Goal: Task Accomplishment & Management: Manage account settings

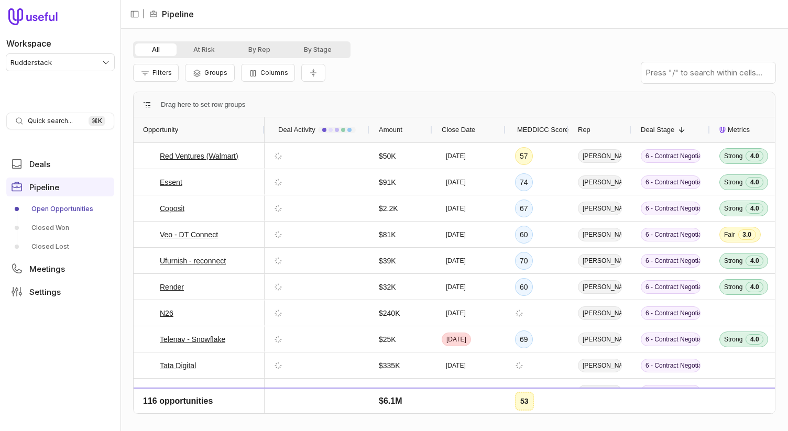
click at [67, 56] on html "Workspace Rudderstack Quick search... ⌘ K Deals Pipeline Open Opportunities Clo…" at bounding box center [394, 215] width 788 height 431
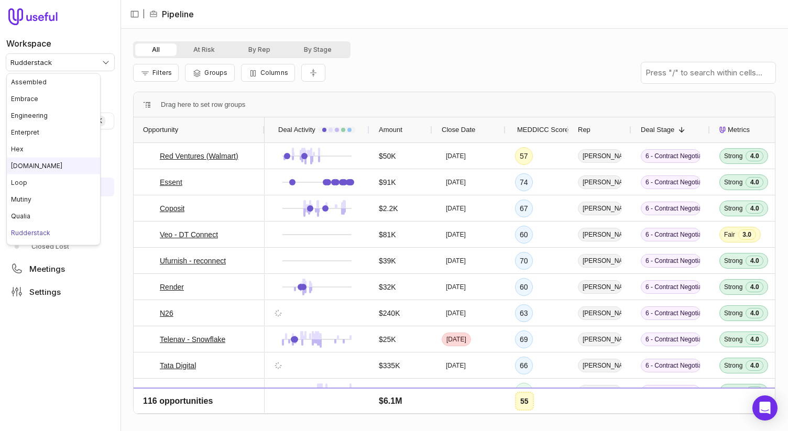
scroll to position [114, 0]
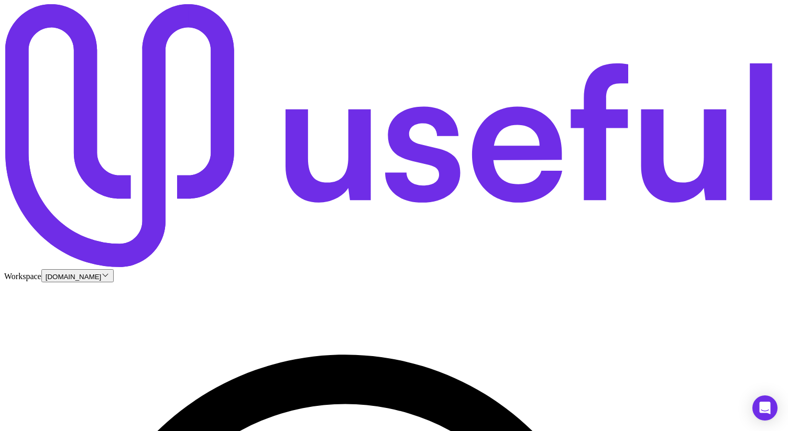
drag, startPoint x: 265, startPoint y: 49, endPoint x: 483, endPoint y: 46, distance: 218.5
click at [160, 126] on button "Add filter" at bounding box center [155, 132] width 45 height 13
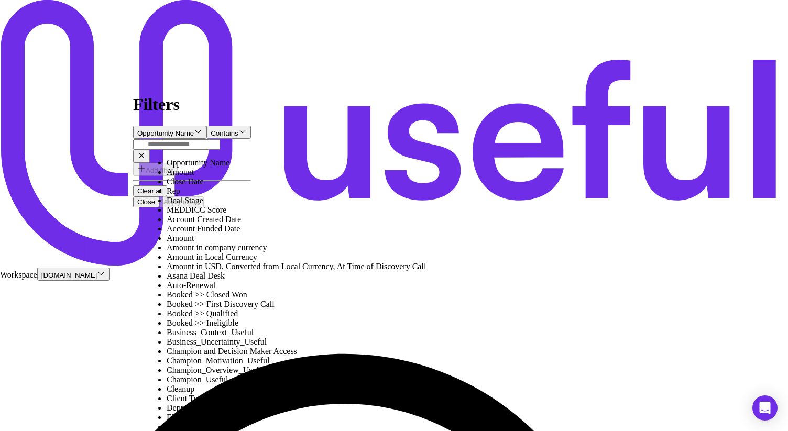
click at [168, 196] on div "Rep" at bounding box center [296, 191] width 259 height 9
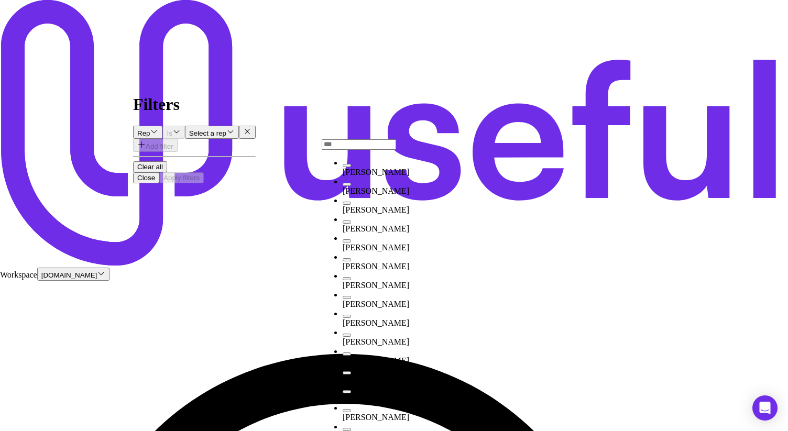
drag, startPoint x: 362, startPoint y: 128, endPoint x: 367, endPoint y: 141, distance: 13.6
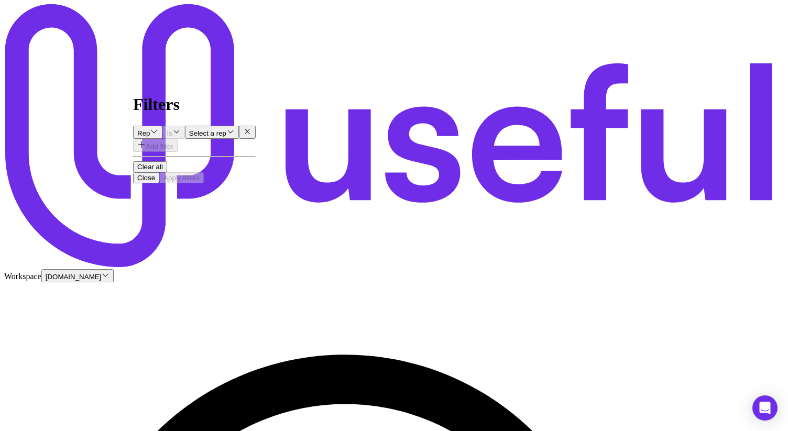
click at [235, 127] on div "Select a rep" at bounding box center [212, 132] width 46 height 10
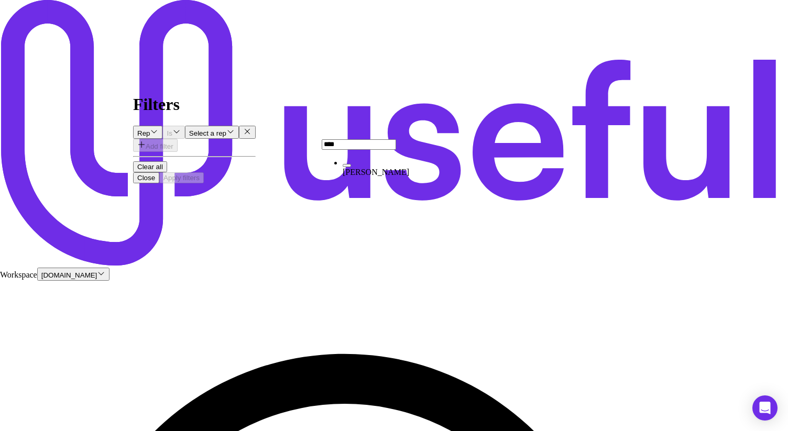
type input "*****"
click at [374, 171] on span "[PERSON_NAME]" at bounding box center [376, 172] width 67 height 9
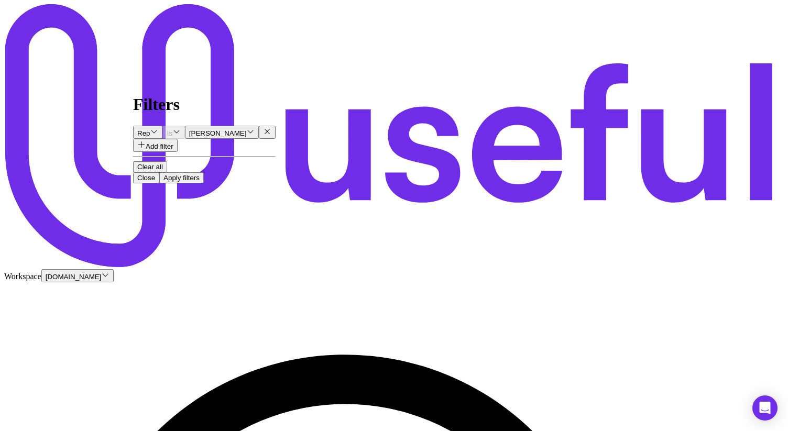
click at [204, 183] on button "Apply filters" at bounding box center [181, 177] width 45 height 11
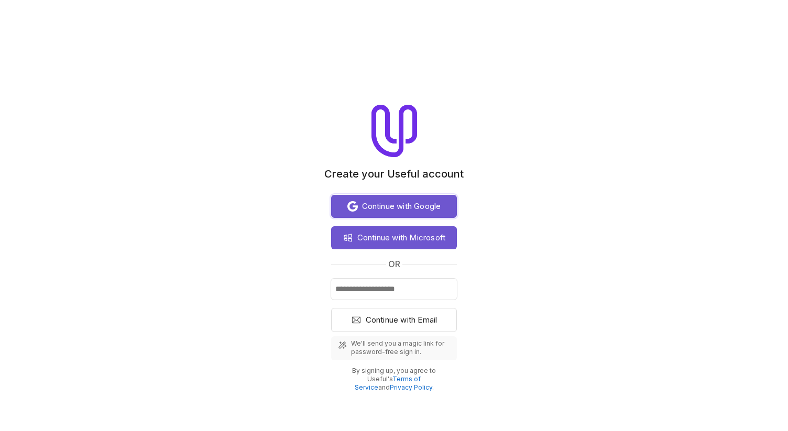
drag, startPoint x: 386, startPoint y: 207, endPoint x: 541, endPoint y: 3, distance: 256.5
click at [386, 207] on span "Continue with Google" at bounding box center [401, 206] width 79 height 13
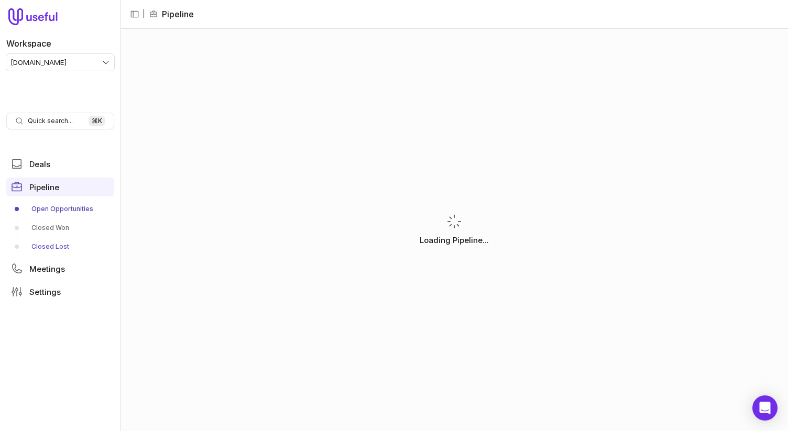
drag, startPoint x: 64, startPoint y: 269, endPoint x: 63, endPoint y: 252, distance: 16.8
click at [64, 269] on link "Meetings" at bounding box center [60, 268] width 108 height 19
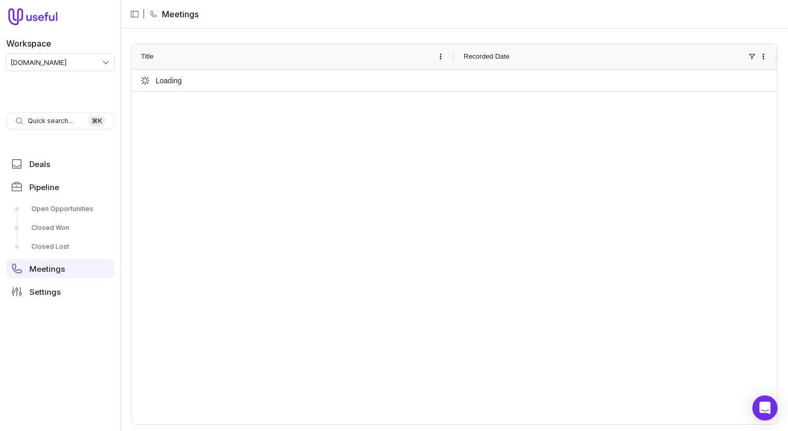
drag, startPoint x: 57, startPoint y: 188, endPoint x: 84, endPoint y: 176, distance: 29.8
click at [57, 188] on span "Pipeline" at bounding box center [44, 187] width 30 height 8
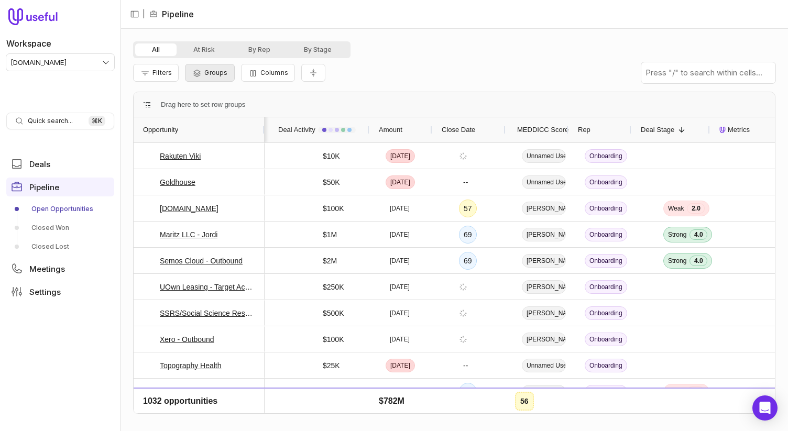
scroll to position [0, 56]
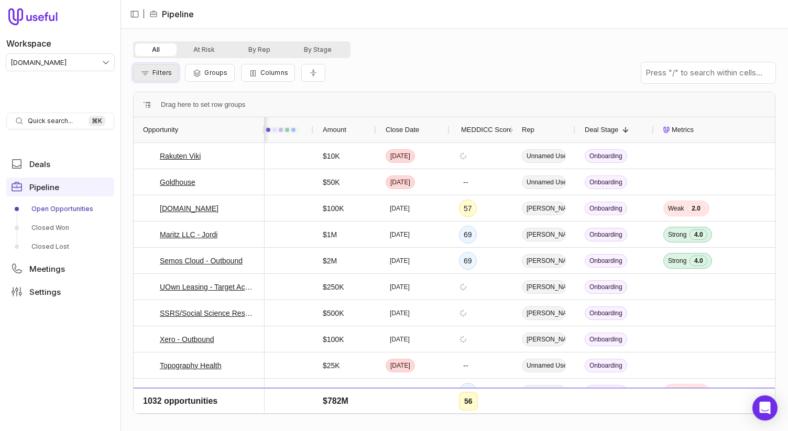
click at [174, 71] on button "Filters" at bounding box center [156, 73] width 46 height 18
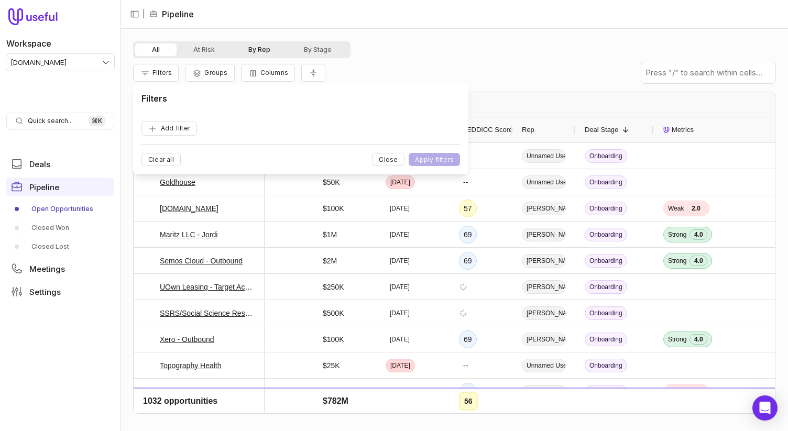
click at [315, 29] on div "All At Risk By Rep By Stage Filters Groups Columns Drag here to set row groups …" at bounding box center [454, 230] width 667 height 402
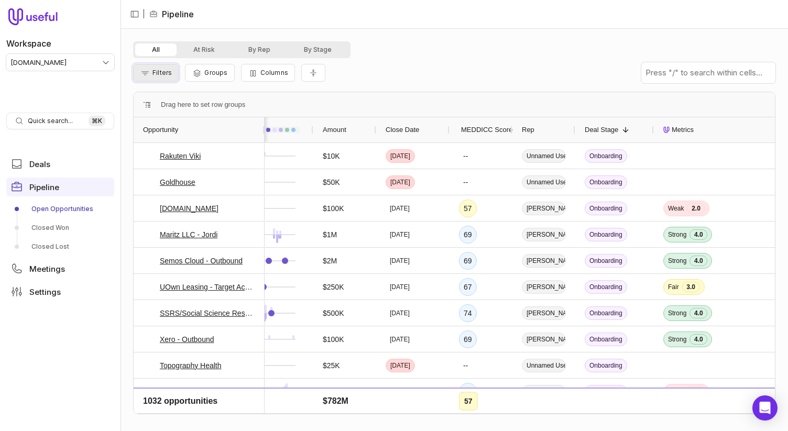
click at [144, 73] on icon "Filter Pipeline" at bounding box center [144, 73] width 7 height 4
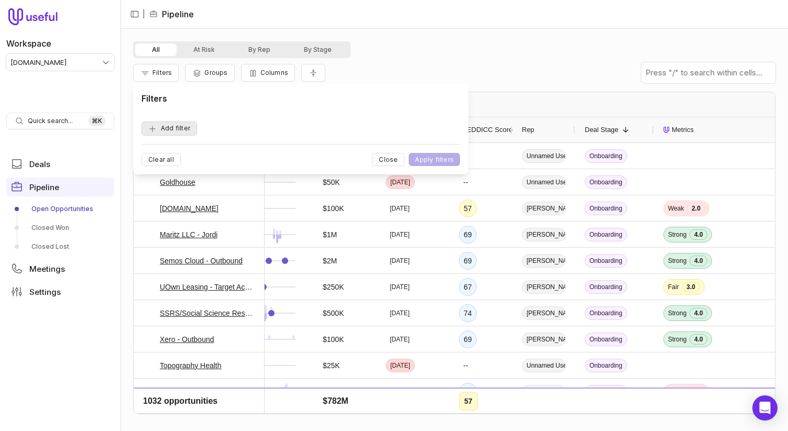
click at [183, 128] on button "Add filter" at bounding box center [169, 129] width 56 height 14
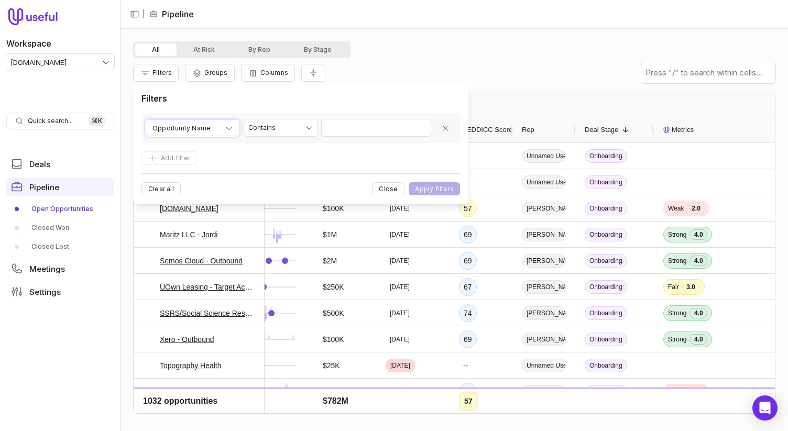
click at [188, 126] on span "Opportunity Name" at bounding box center [181, 128] width 58 height 13
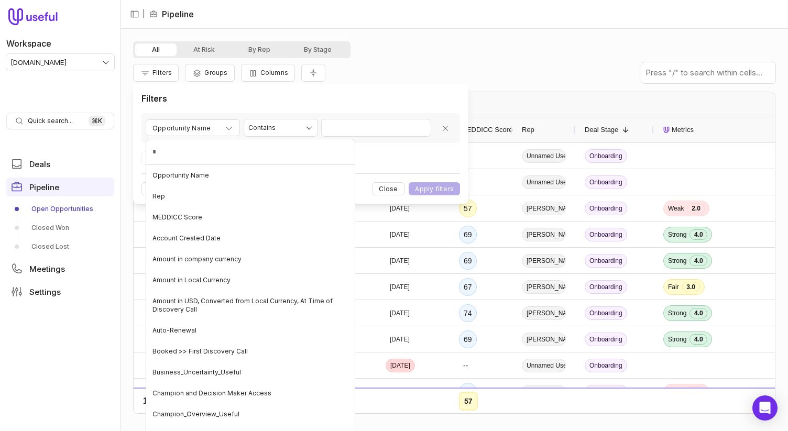
type input "**"
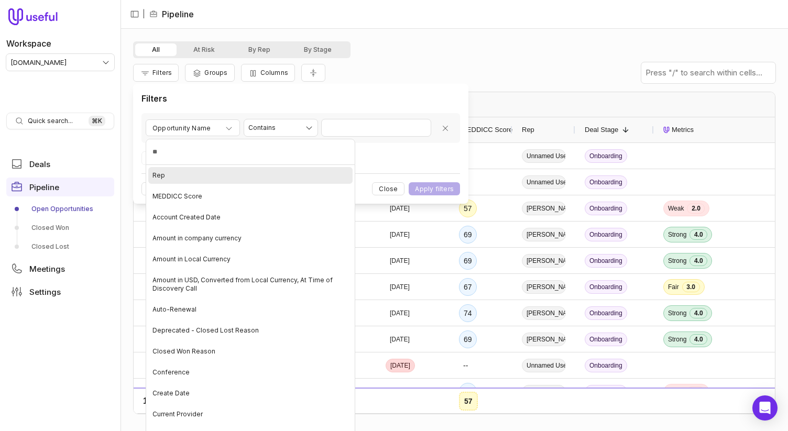
click at [191, 178] on div "Rep" at bounding box center [250, 175] width 204 height 17
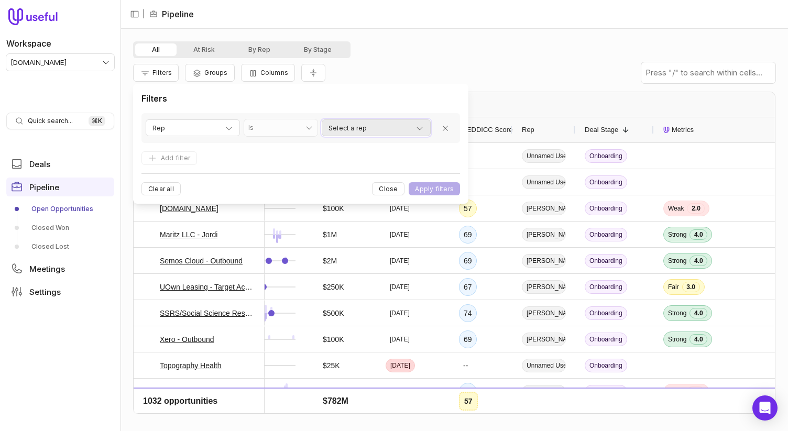
click at [331, 130] on span "Select a rep" at bounding box center [348, 128] width 38 height 13
type input "*****"
click at [354, 178] on span "[PERSON_NAME]" at bounding box center [368, 177] width 51 height 13
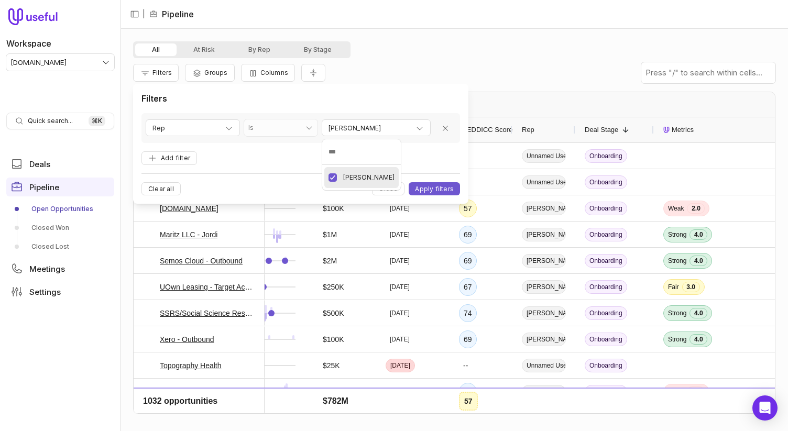
click at [431, 188] on html "Workspace [DOMAIN_NAME] Quick search... ⌘ K Deals Pipeline Open Opportunities C…" at bounding box center [394, 215] width 788 height 431
drag, startPoint x: 431, startPoint y: 189, endPoint x: 275, endPoint y: 69, distance: 196.2
click at [431, 188] on button "Apply filters" at bounding box center [434, 188] width 51 height 13
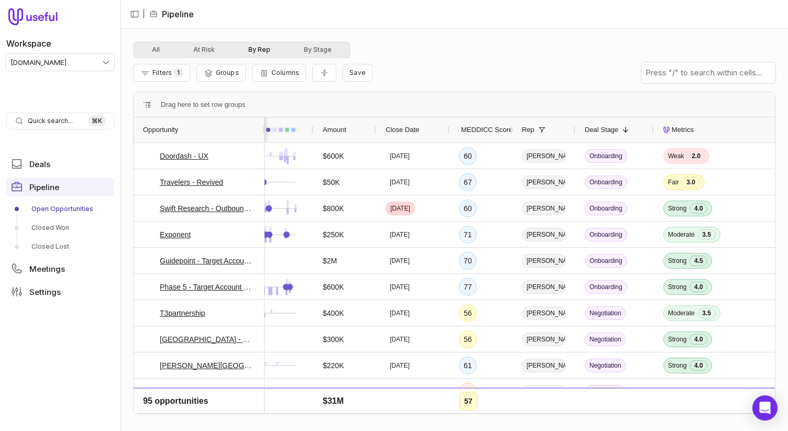
click at [254, 52] on button "By Rep" at bounding box center [260, 49] width 56 height 13
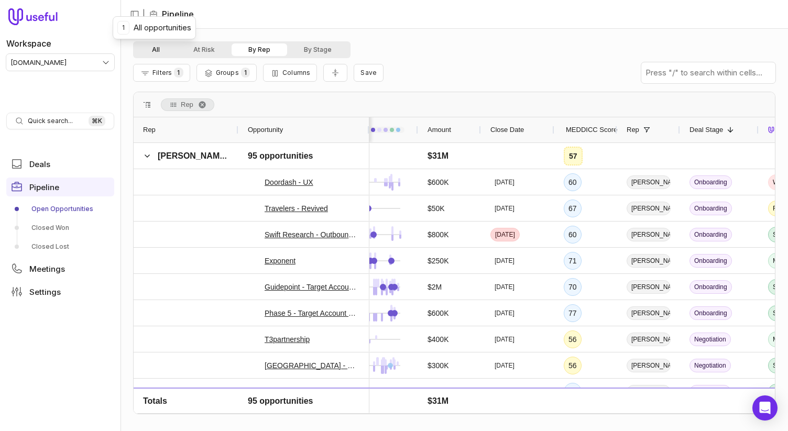
click at [147, 51] on button "All" at bounding box center [155, 49] width 41 height 13
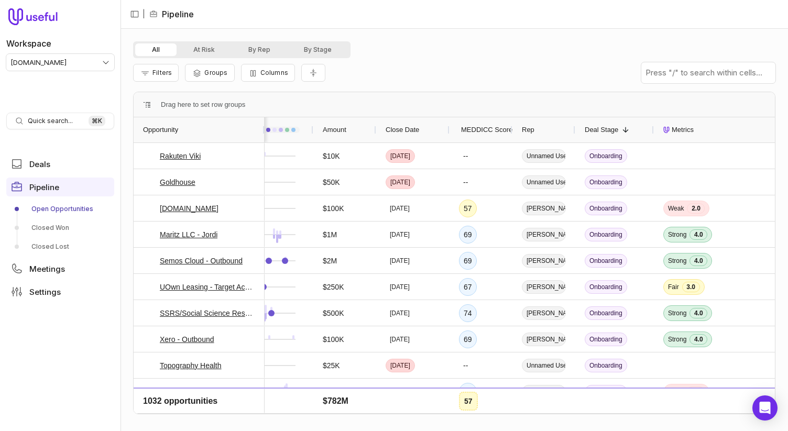
click at [424, 62] on div "Filters Groups Columns" at bounding box center [454, 72] width 642 height 29
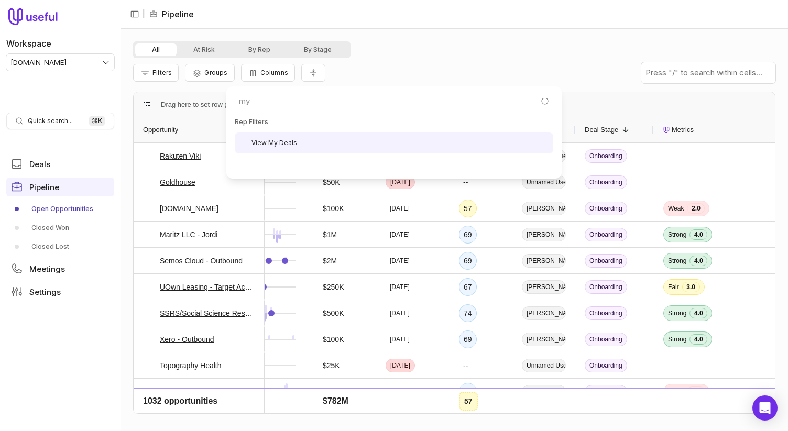
type input "my"
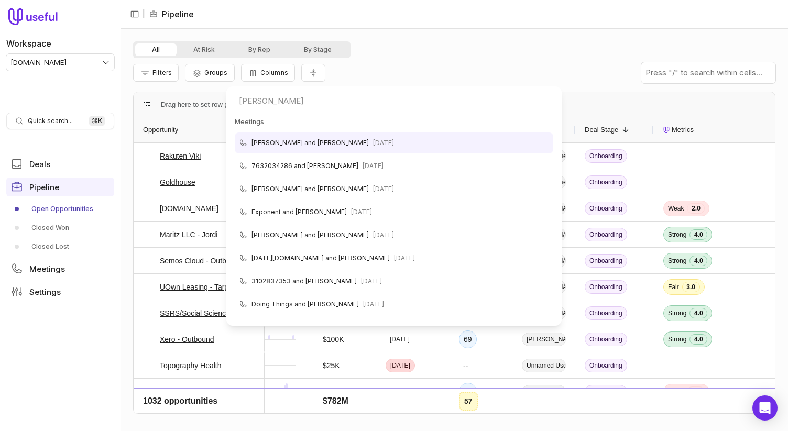
type input "P"
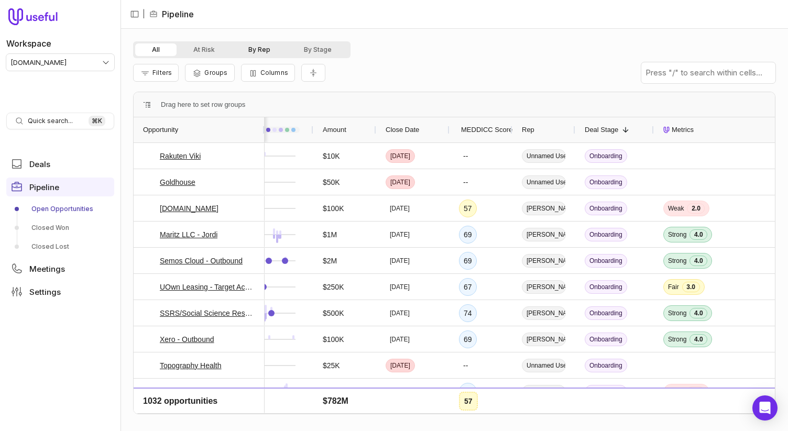
click at [257, 53] on button "By Rep" at bounding box center [260, 49] width 56 height 13
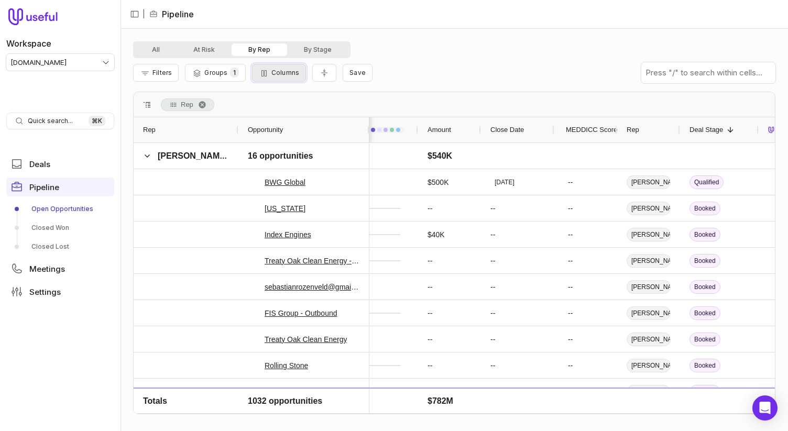
click at [292, 74] on span "Columns" at bounding box center [285, 73] width 28 height 8
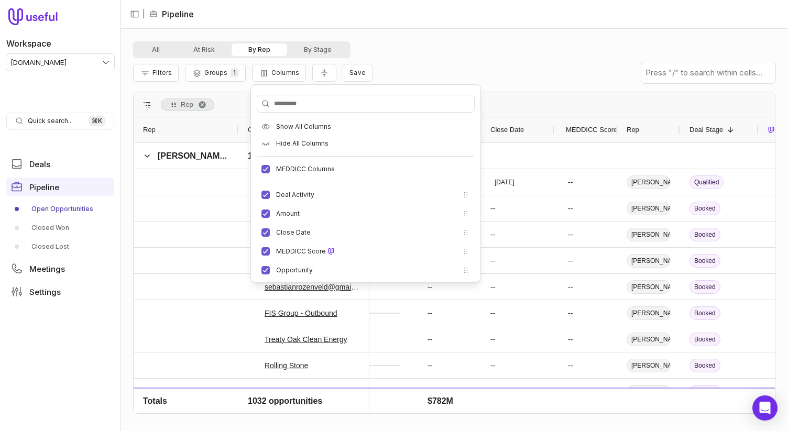
click at [384, 69] on div "Filters Groups 1 Columns Save" at bounding box center [454, 72] width 642 height 29
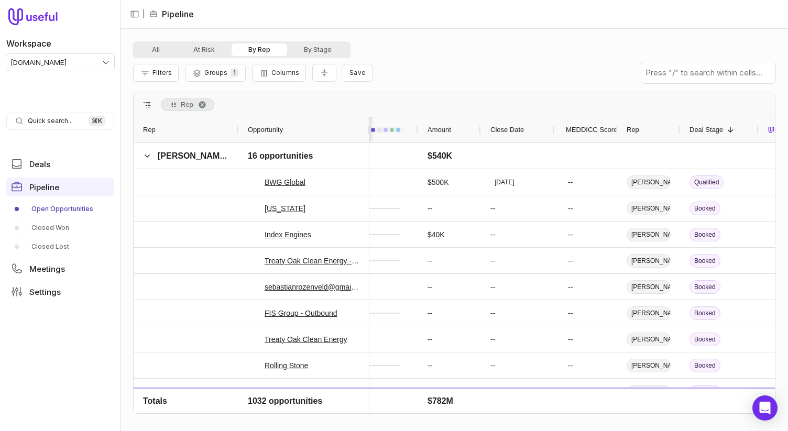
click at [134, 47] on div "All At Risk By Rep By Stage" at bounding box center [241, 49] width 217 height 17
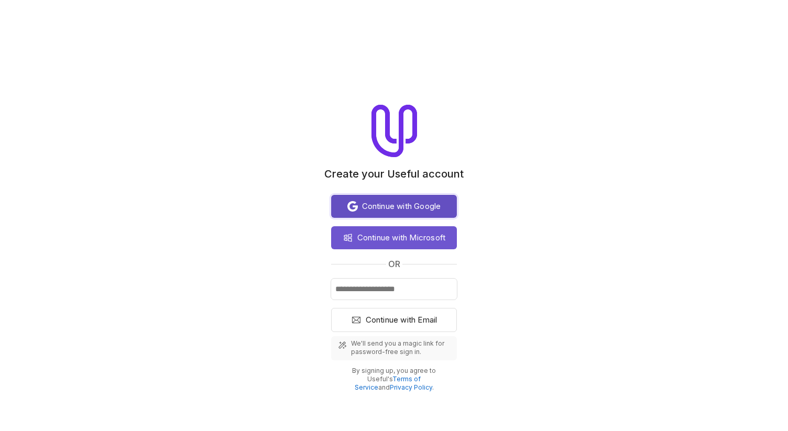
click at [385, 209] on span "Continue with Google" at bounding box center [401, 206] width 79 height 13
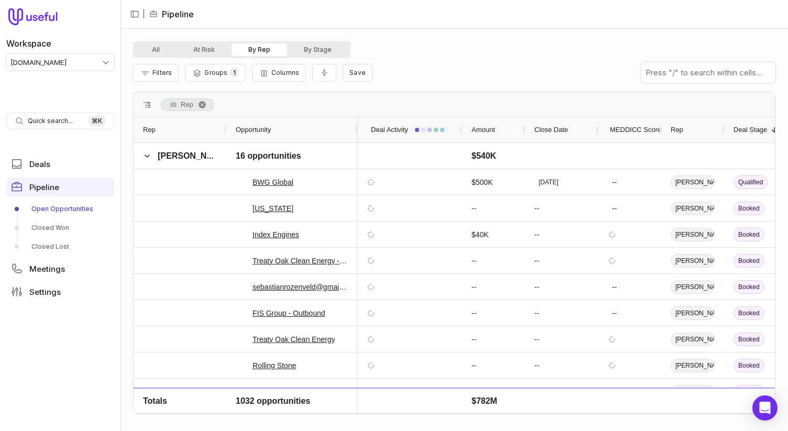
drag, startPoint x: 184, startPoint y: 129, endPoint x: 225, endPoint y: 129, distance: 40.3
click at [225, 129] on div at bounding box center [226, 129] width 4 height 25
click at [155, 74] on span "Filters" at bounding box center [161, 73] width 19 height 8
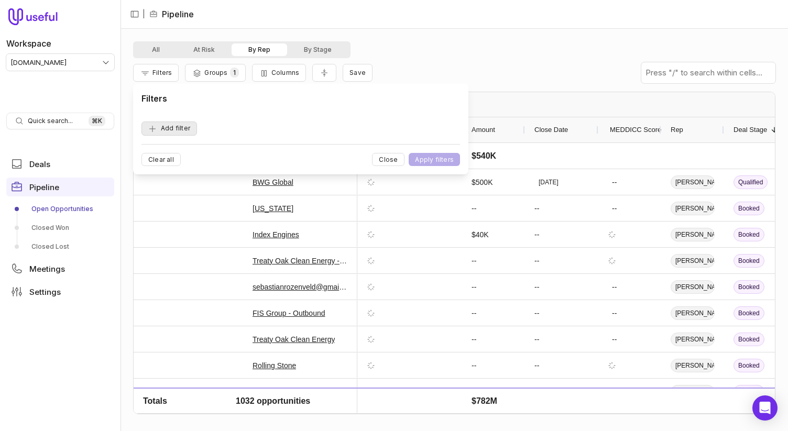
click at [188, 123] on button "Add filter" at bounding box center [169, 129] width 56 height 14
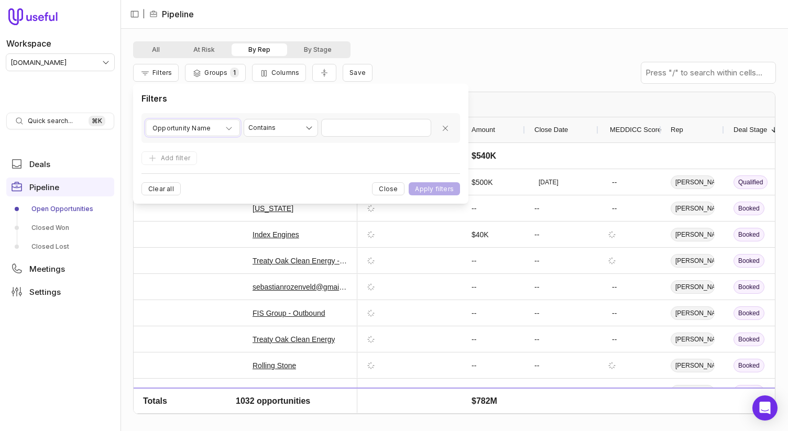
click at [192, 127] on span "Opportunity Name" at bounding box center [181, 128] width 58 height 13
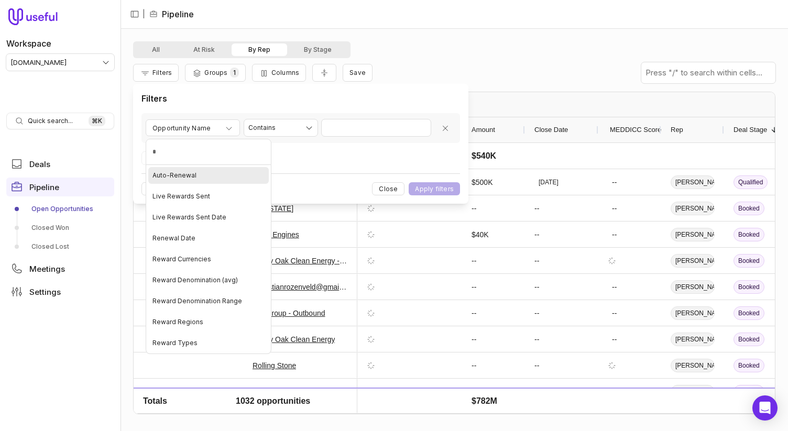
type input "**"
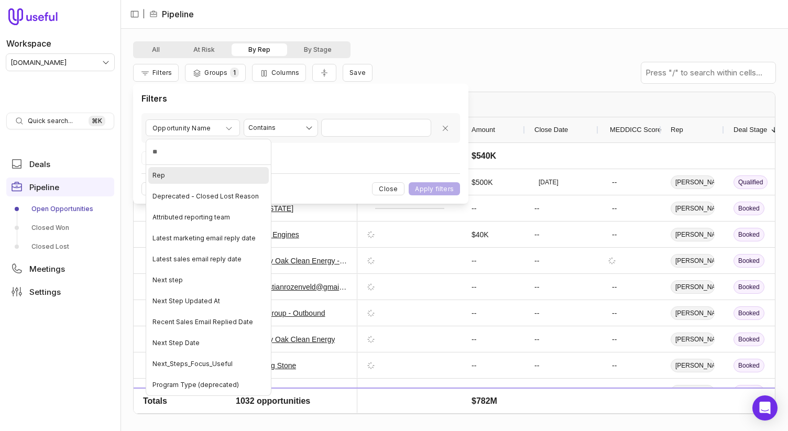
drag, startPoint x: 193, startPoint y: 169, endPoint x: 185, endPoint y: 180, distance: 13.2
click at [193, 169] on div "Rep" at bounding box center [208, 175] width 121 height 17
click at [340, 125] on html "Workspace [DOMAIN_NAME] Quick search... ⌘ K Deals Pipeline Open Opportunities C…" at bounding box center [394, 215] width 788 height 431
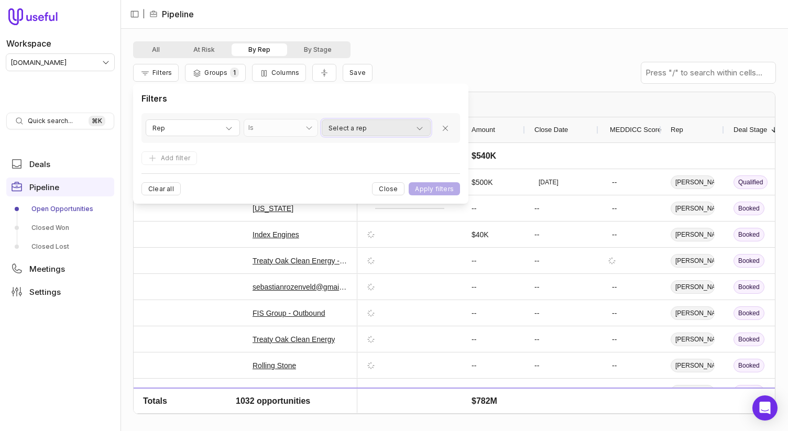
click at [339, 126] on span "Select a rep" at bounding box center [348, 128] width 38 height 13
type input "*****"
click at [343, 181] on div "[PERSON_NAME]" at bounding box center [361, 177] width 74 height 21
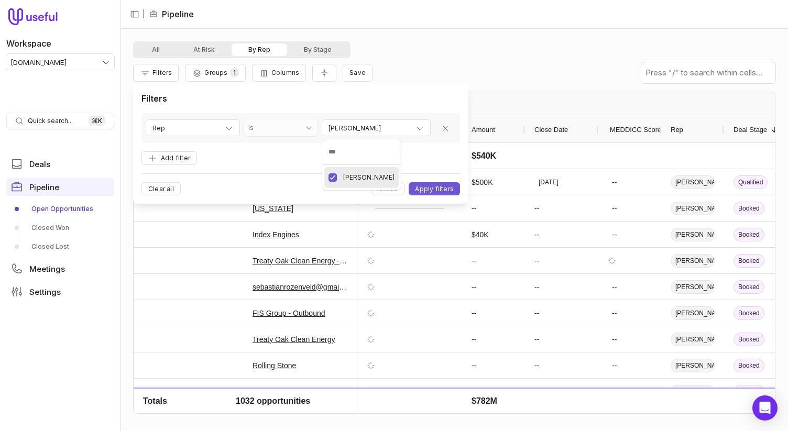
click at [430, 185] on html "Workspace [DOMAIN_NAME] Quick search... ⌘ K Deals Pipeline Open Opportunities C…" at bounding box center [394, 215] width 788 height 431
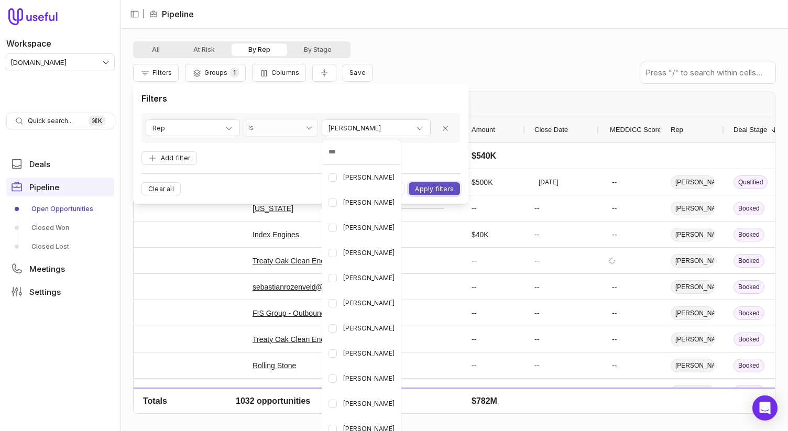
click at [430, 186] on button "Apply filters" at bounding box center [434, 188] width 51 height 13
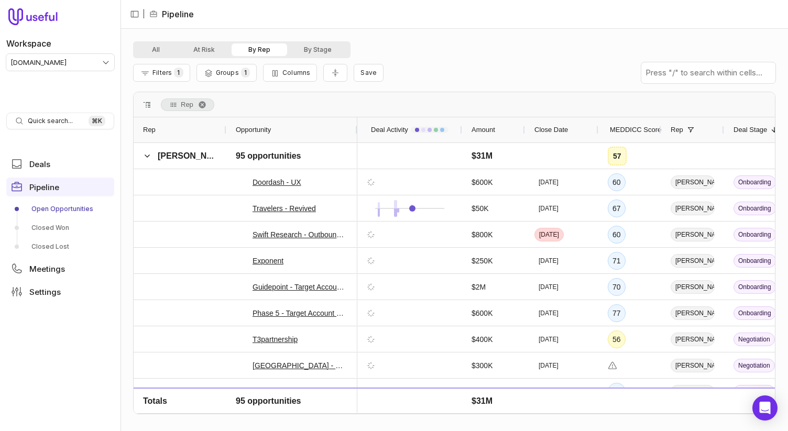
click at [448, 48] on div "All At Risk By Rep By Stage" at bounding box center [454, 49] width 642 height 17
click at [201, 105] on span "Rep. Press ENTER to sort. Press DELETE to remove" at bounding box center [202, 105] width 8 height 8
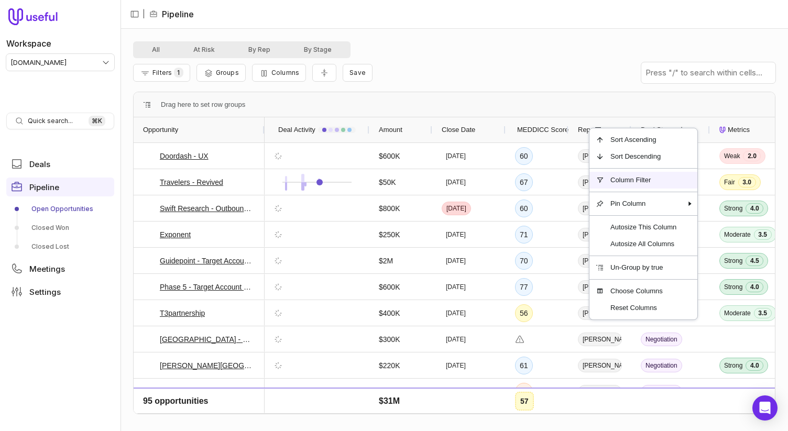
click at [645, 178] on span "Column Filter" at bounding box center [643, 180] width 79 height 17
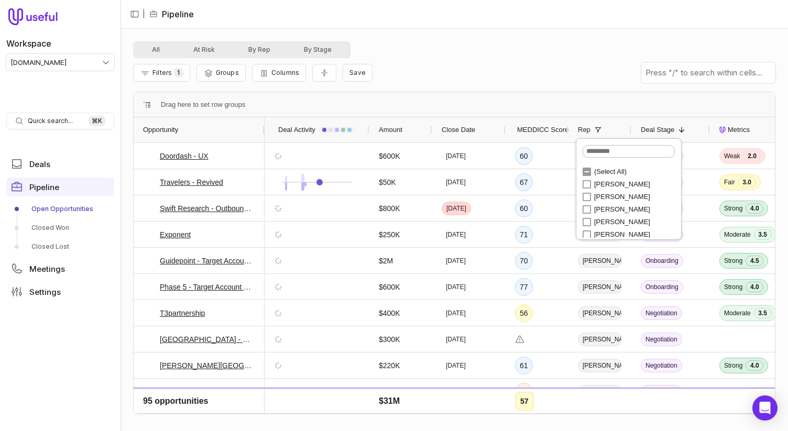
click at [620, 153] on input "Search filter values" at bounding box center [629, 151] width 92 height 13
type input "*****"
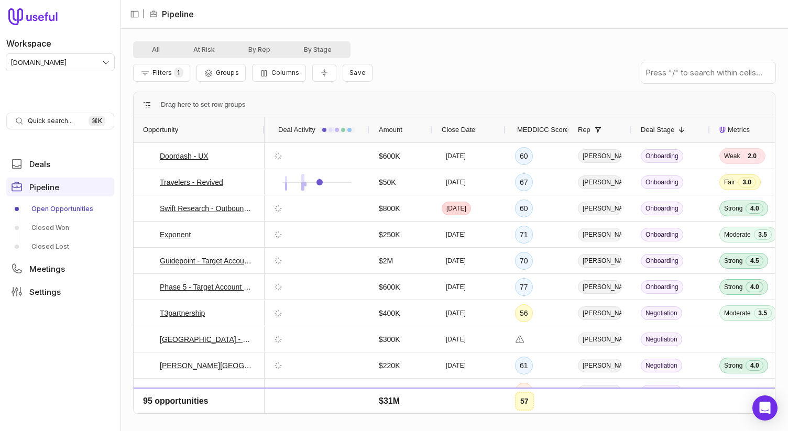
click at [472, 61] on div "Filters 1 Groups Columns Save" at bounding box center [454, 72] width 642 height 29
click at [263, 52] on button "By Rep" at bounding box center [260, 49] width 56 height 13
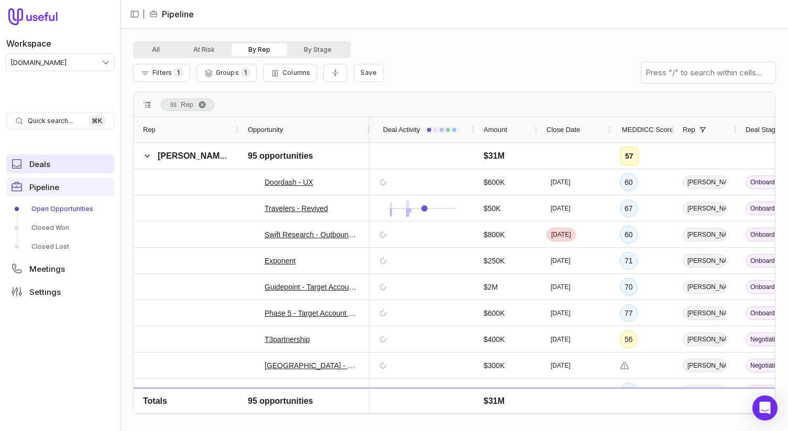
click at [28, 171] on link "Deals" at bounding box center [60, 164] width 108 height 19
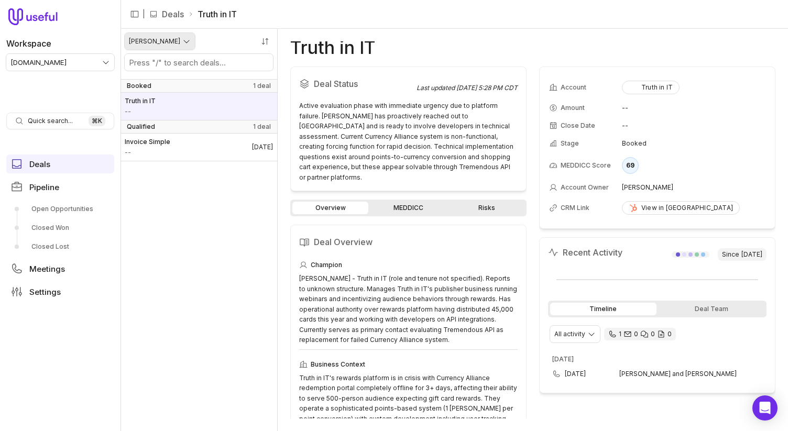
click at [157, 35] on html "Workspace [DOMAIN_NAME] Quick search... ⌘ K Deals Pipeline Open Opportunities C…" at bounding box center [394, 215] width 788 height 431
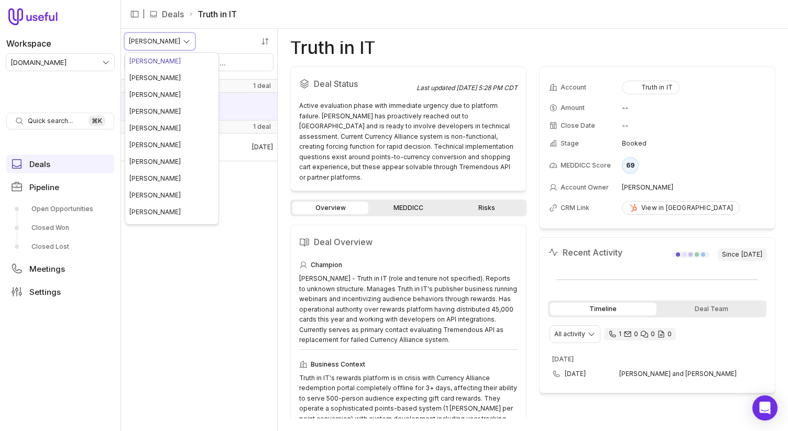
click at [45, 201] on html "Workspace [DOMAIN_NAME] Quick search... ⌘ K Deals Pipeline Open Opportunities C…" at bounding box center [394, 215] width 788 height 431
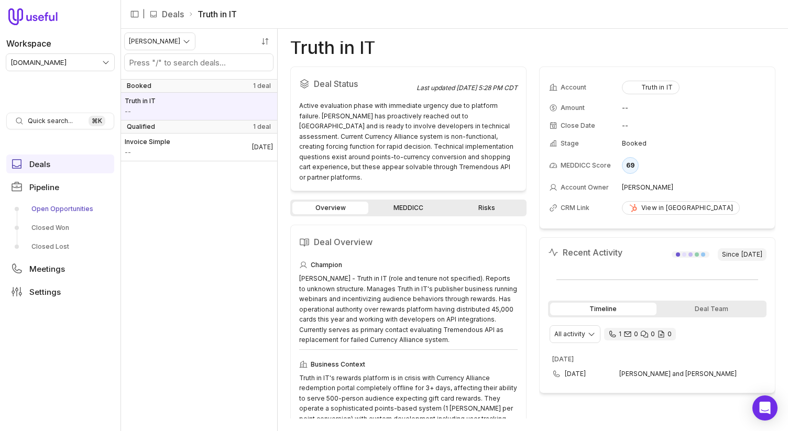
click at [61, 209] on link "Open Opportunities" at bounding box center [60, 209] width 108 height 17
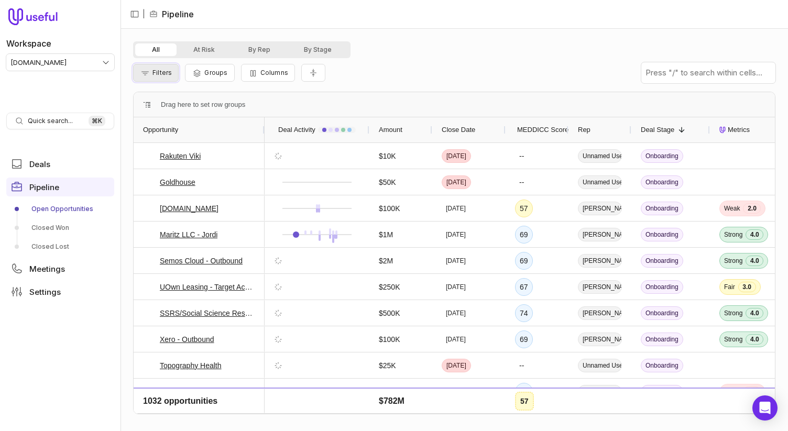
click at [171, 73] on span "Filters" at bounding box center [161, 73] width 19 height 8
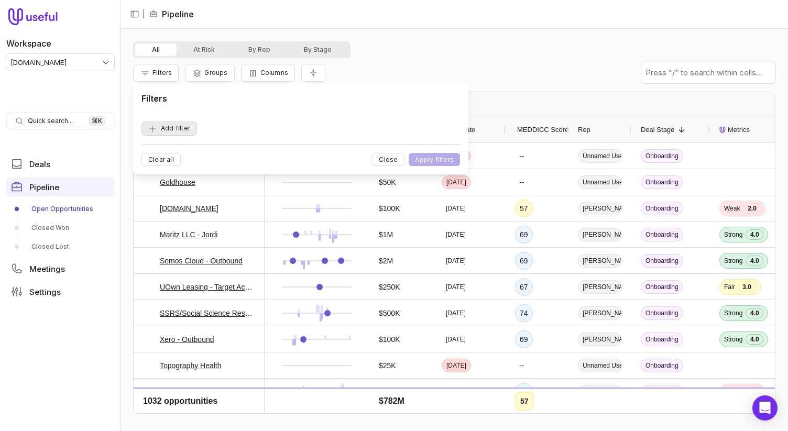
click at [177, 131] on button "Add filter" at bounding box center [169, 129] width 56 height 14
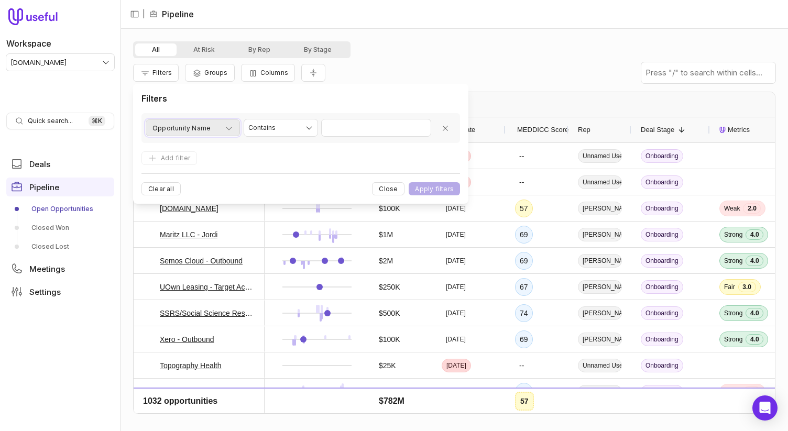
click at [217, 128] on div "Opportunity Name" at bounding box center [192, 128] width 81 height 13
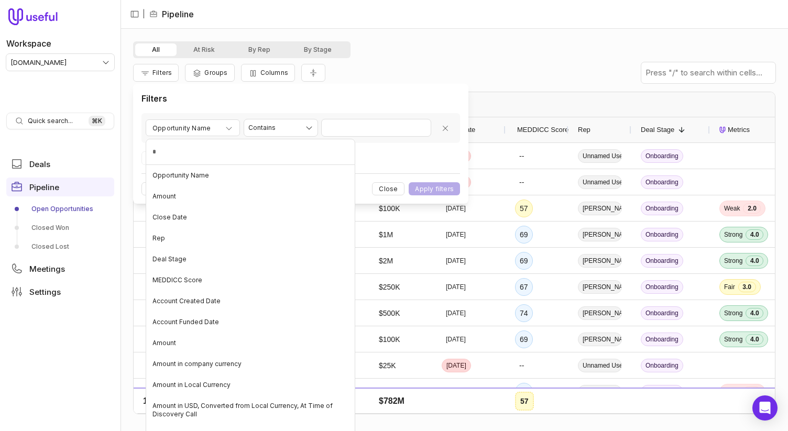
type input "**"
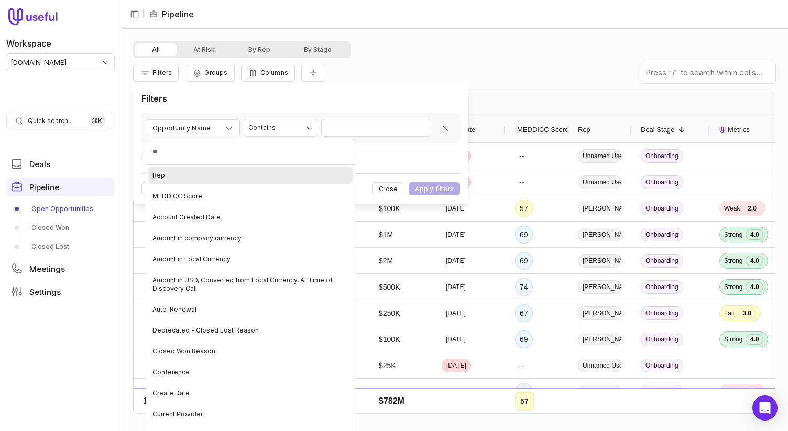
drag, startPoint x: 202, startPoint y: 180, endPoint x: 297, endPoint y: 159, distance: 97.2
click at [203, 180] on div "Rep" at bounding box center [250, 175] width 204 height 17
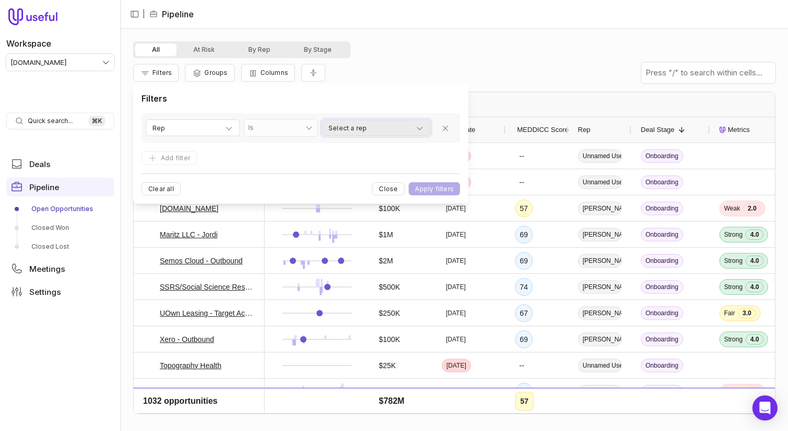
click at [366, 128] on div "Select a rep" at bounding box center [376, 128] width 95 height 13
type input "*****"
drag, startPoint x: 362, startPoint y: 181, endPoint x: 374, endPoint y: 178, distance: 12.5
click at [362, 181] on span "[PERSON_NAME]" at bounding box center [368, 177] width 51 height 13
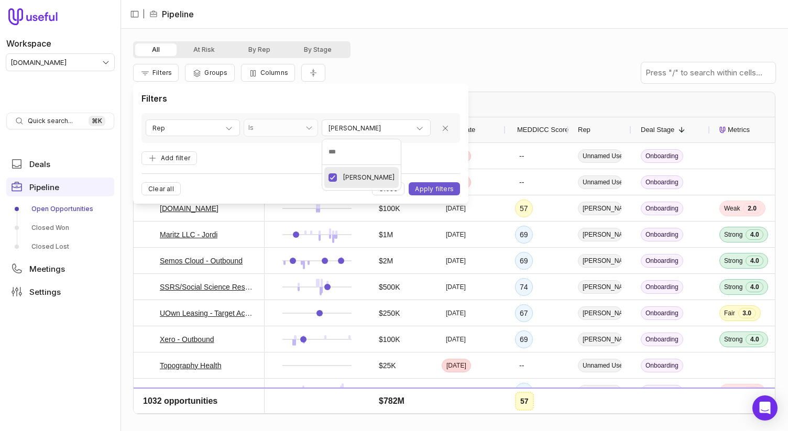
click at [426, 183] on html "Workspace [DOMAIN_NAME] Quick search... ⌘ K Deals Pipeline Open Opportunities C…" at bounding box center [394, 215] width 788 height 431
click at [428, 185] on button "Apply filters" at bounding box center [434, 188] width 51 height 13
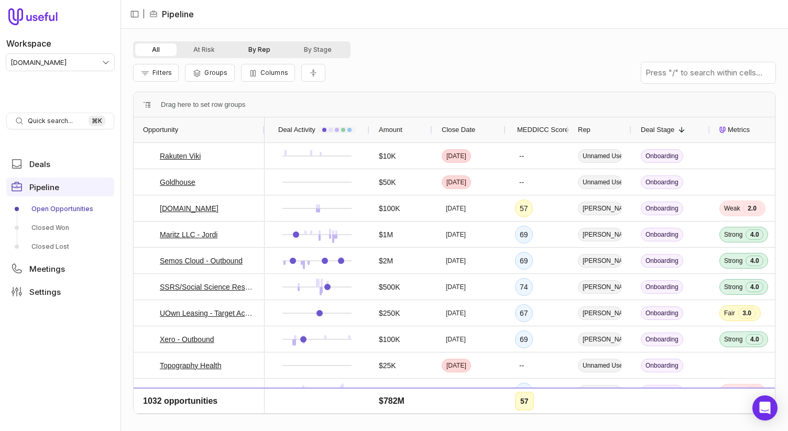
click at [261, 50] on button "By Rep" at bounding box center [260, 49] width 56 height 13
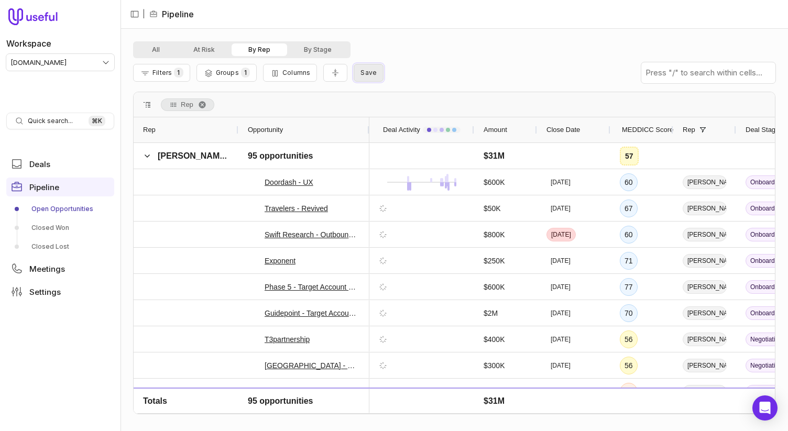
click at [365, 75] on span "Save" at bounding box center [368, 73] width 16 height 8
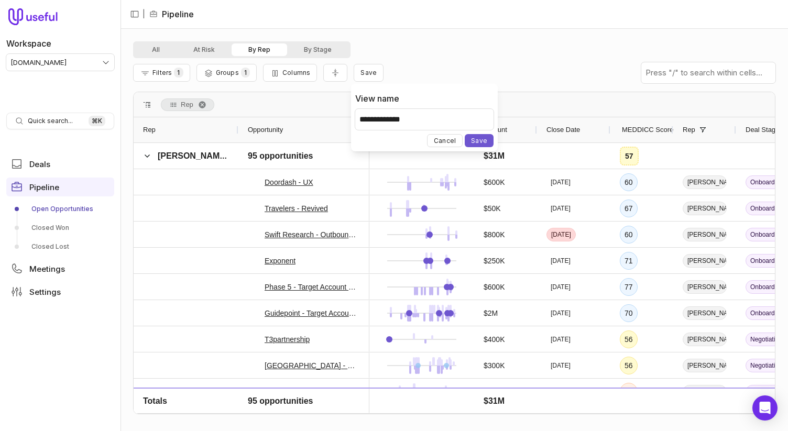
type input "**********"
click at [465, 134] on button "Save" at bounding box center [479, 140] width 29 height 13
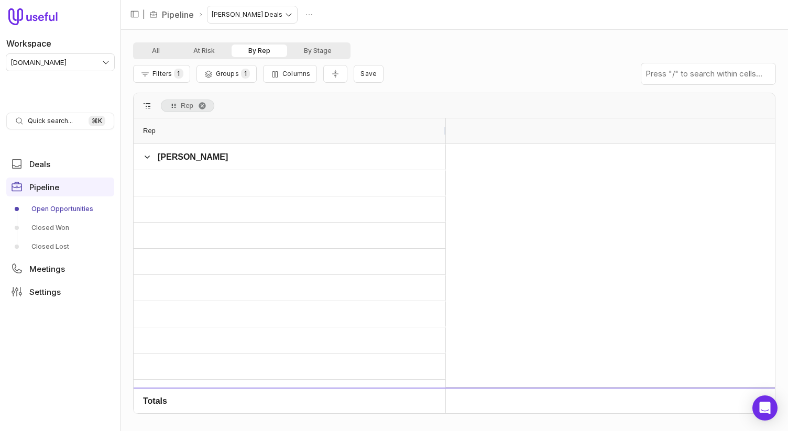
drag, startPoint x: 236, startPoint y: 130, endPoint x: 444, endPoint y: 124, distance: 207.6
click at [444, 124] on div at bounding box center [445, 130] width 4 height 25
click at [497, 45] on div "All At Risk By Rep By Stage" at bounding box center [454, 50] width 642 height 17
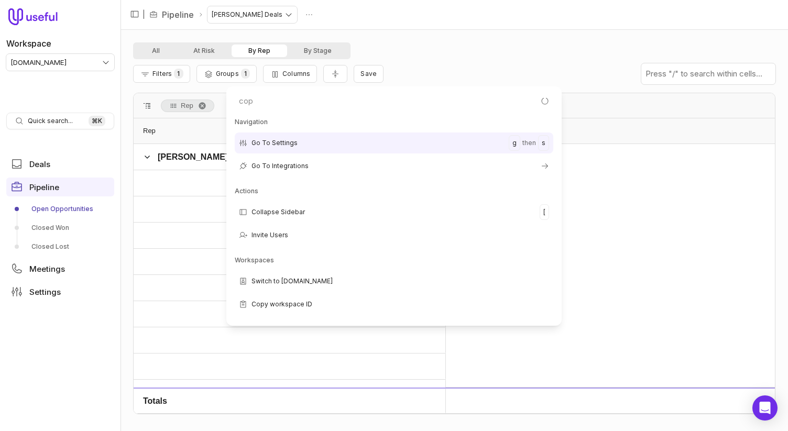
type input "copy"
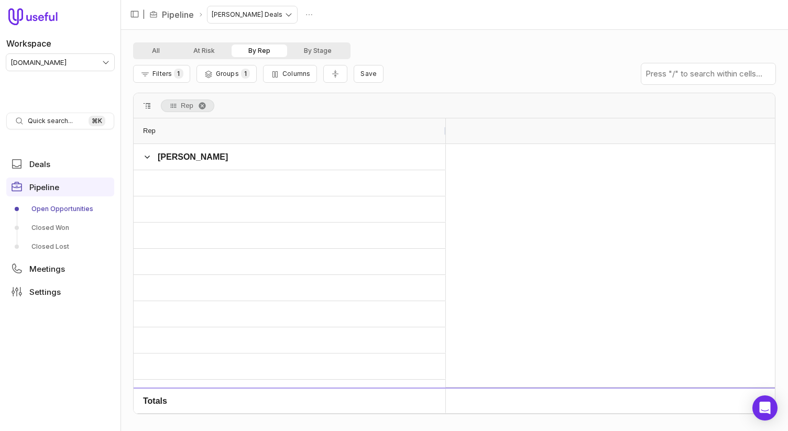
click at [533, 62] on div "Filters 1 Groups 1 Columns Save" at bounding box center [454, 73] width 642 height 29
